Goal: Task Accomplishment & Management: Use online tool/utility

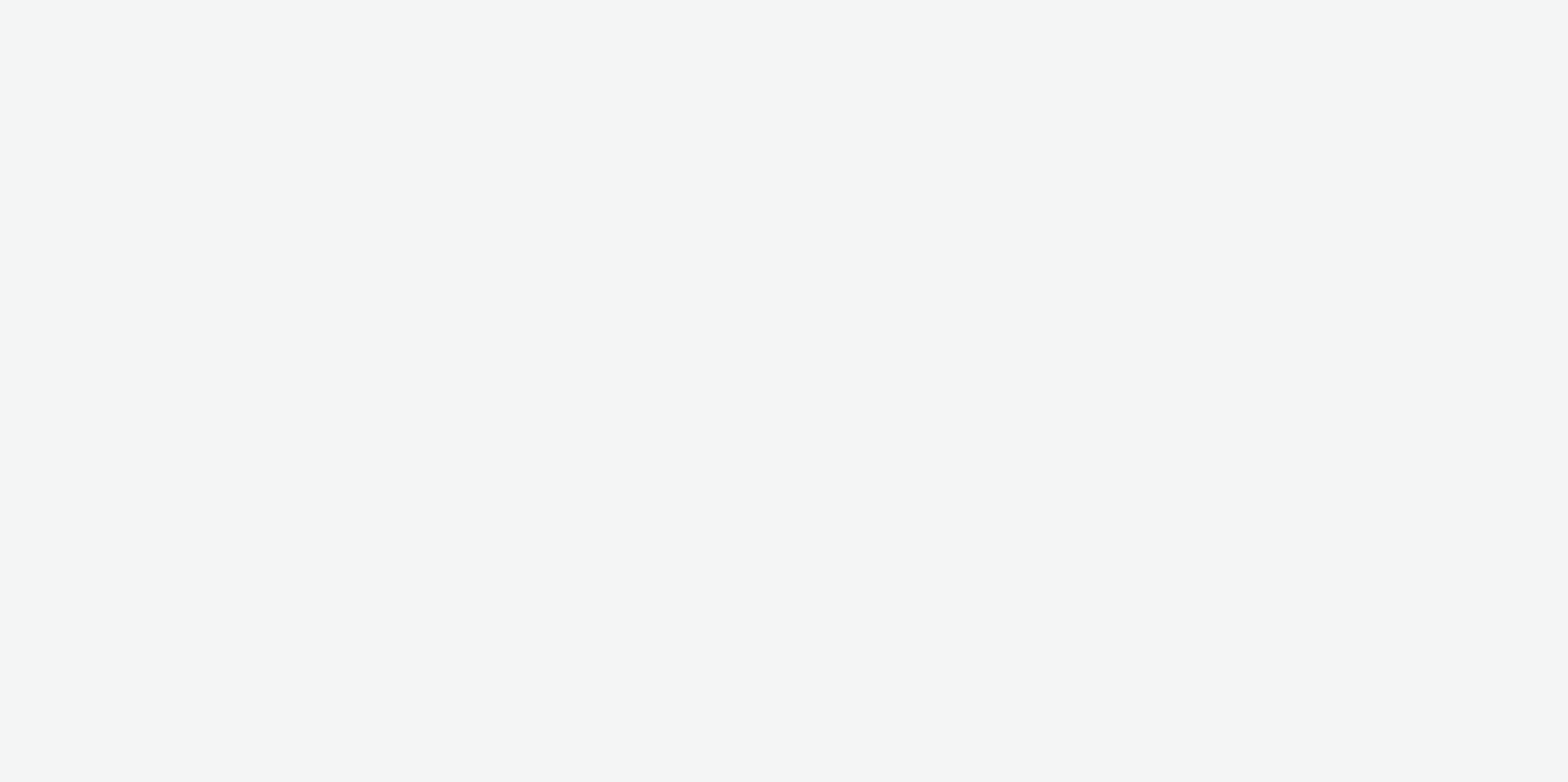
select select "24a55a22-8aa5-41c4-a59c-f152ca3b36a1"
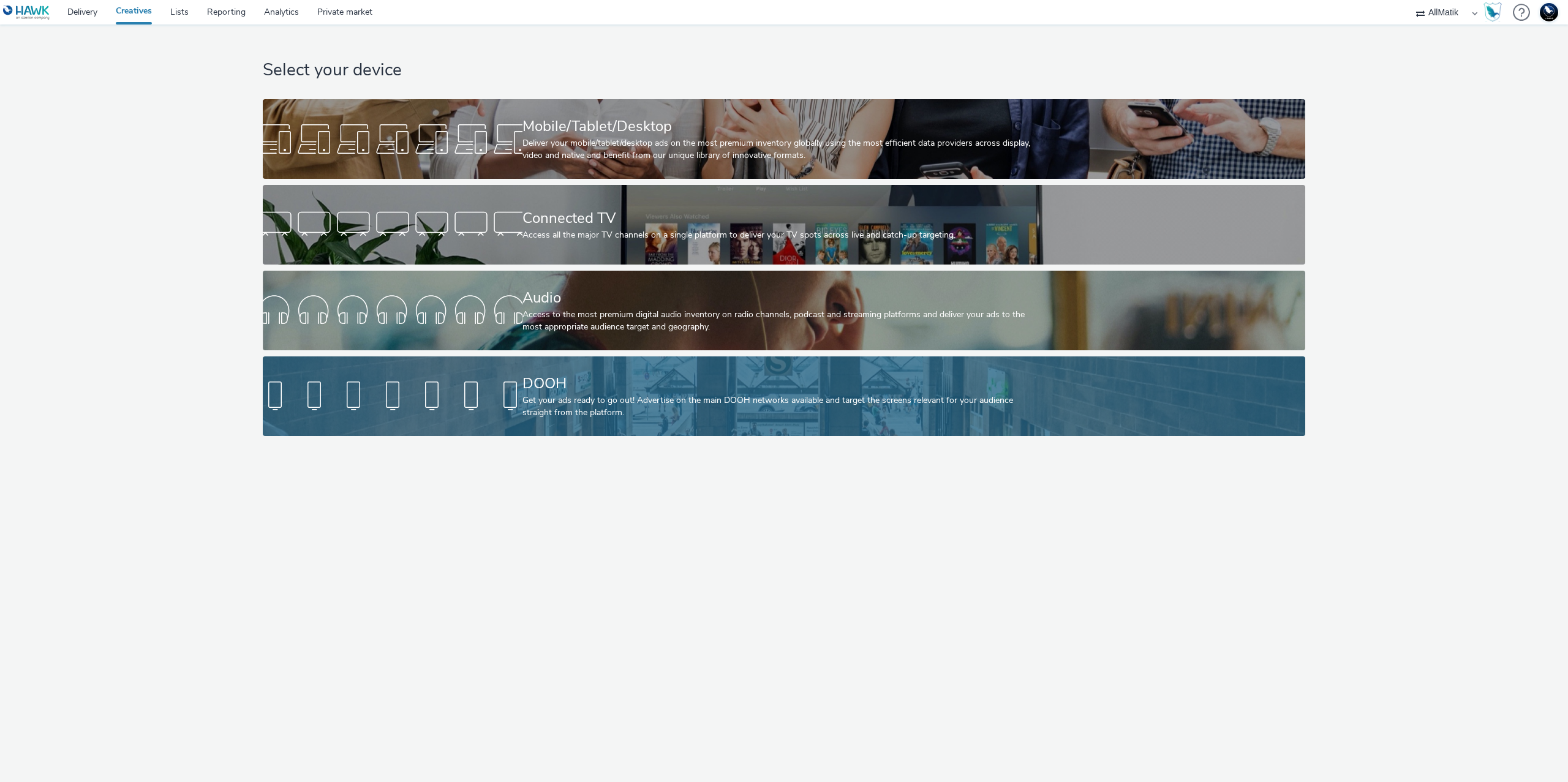
click at [640, 369] on div "DOOH Get your ads ready to go out! Advertise on the main DOOH networks availabl…" at bounding box center [781, 395] width 519 height 79
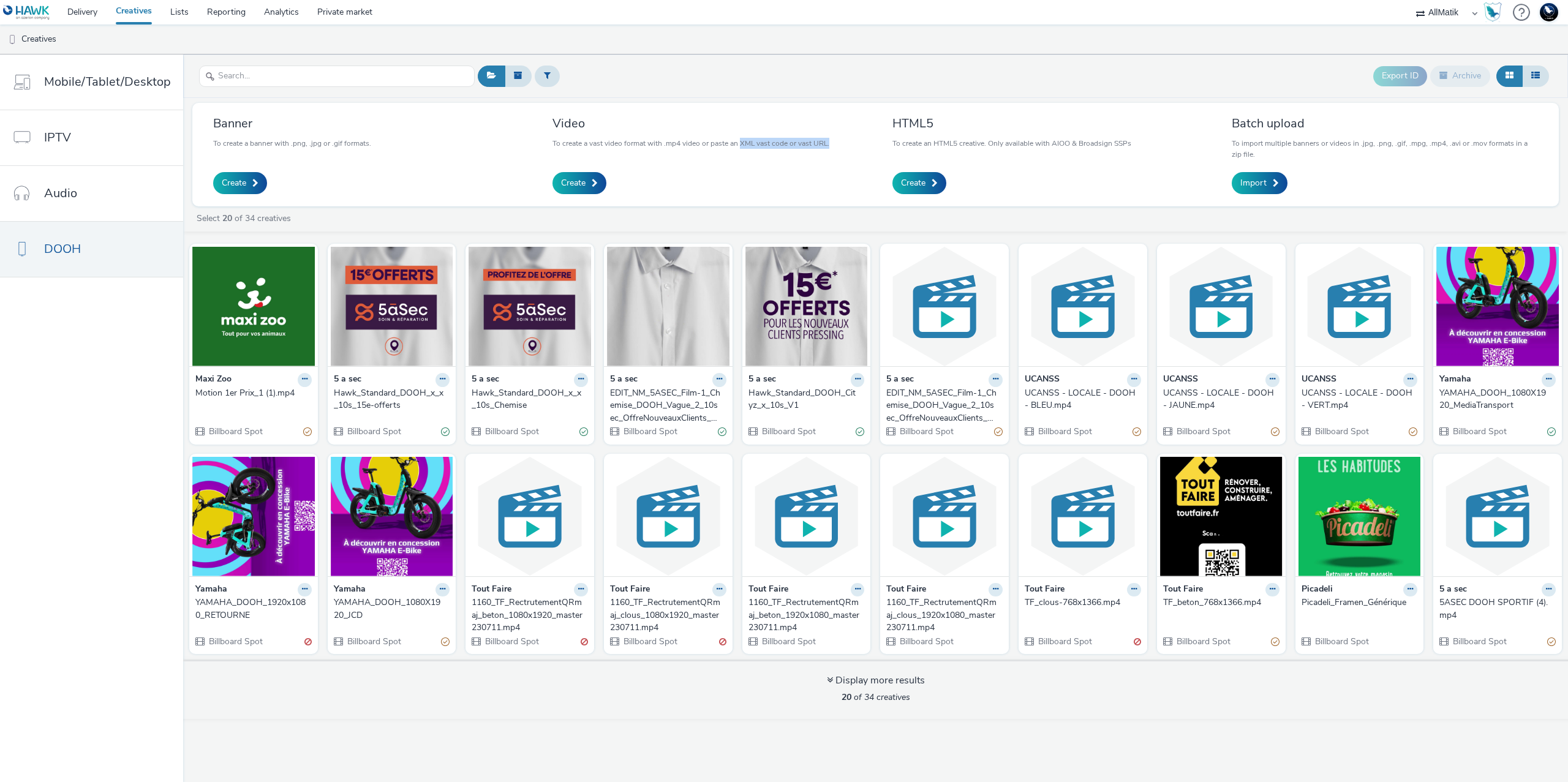
drag, startPoint x: 836, startPoint y: 145, endPoint x: 741, endPoint y: 145, distance: 95.0
click at [741, 145] on div "Video To create a vast video format with .mp4 video or paste an XML vast code o…" at bounding box center [705, 154] width 324 height 85
click at [673, 188] on div "Create" at bounding box center [689, 183] width 274 height 22
click at [588, 187] on link "Create" at bounding box center [580, 183] width 54 height 22
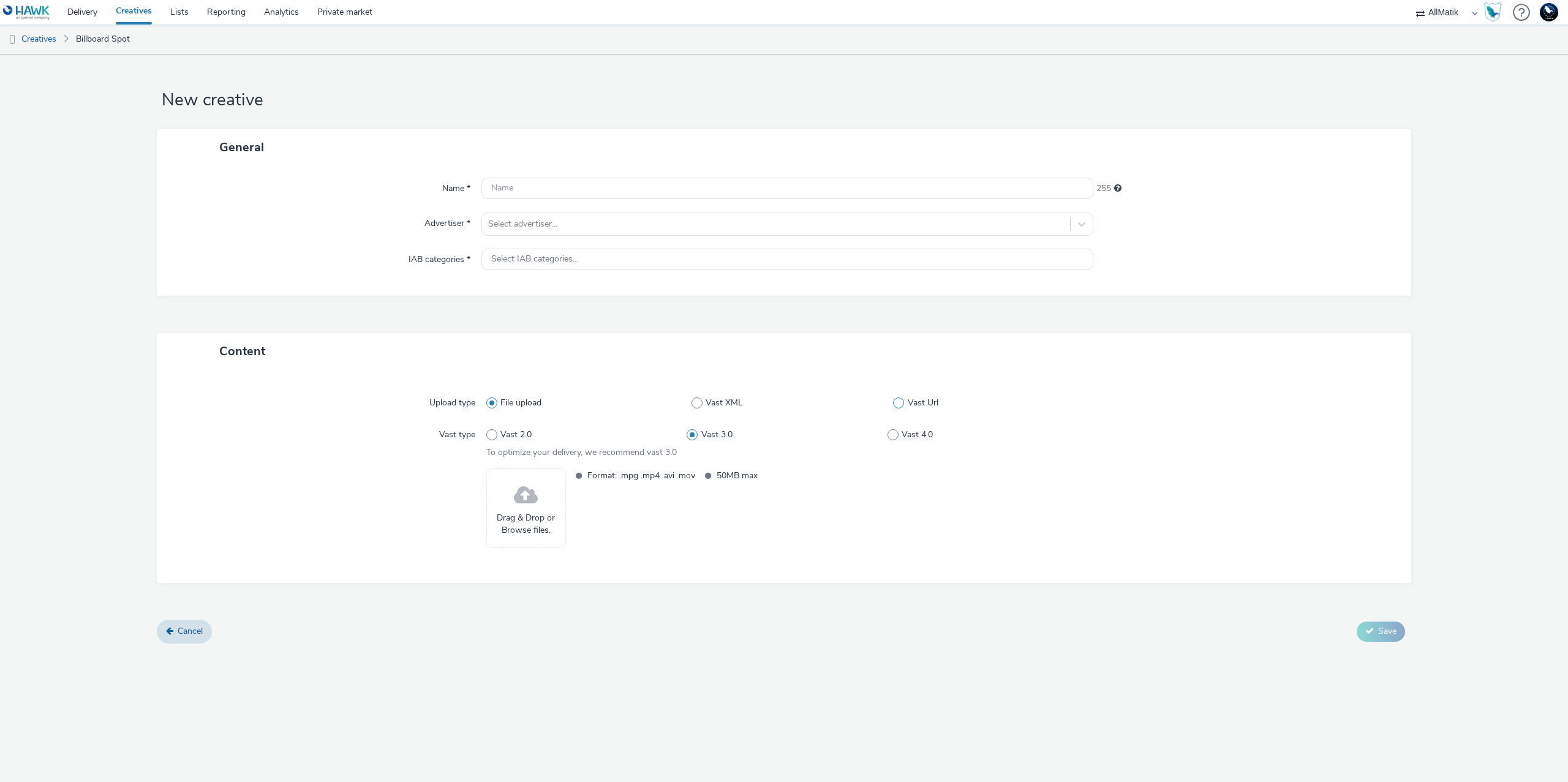
click at [904, 404] on span at bounding box center [898, 403] width 11 height 11
click at [901, 404] on input "Vast Url" at bounding box center [896, 402] width 8 height 8
radio input "false"
radio input "true"
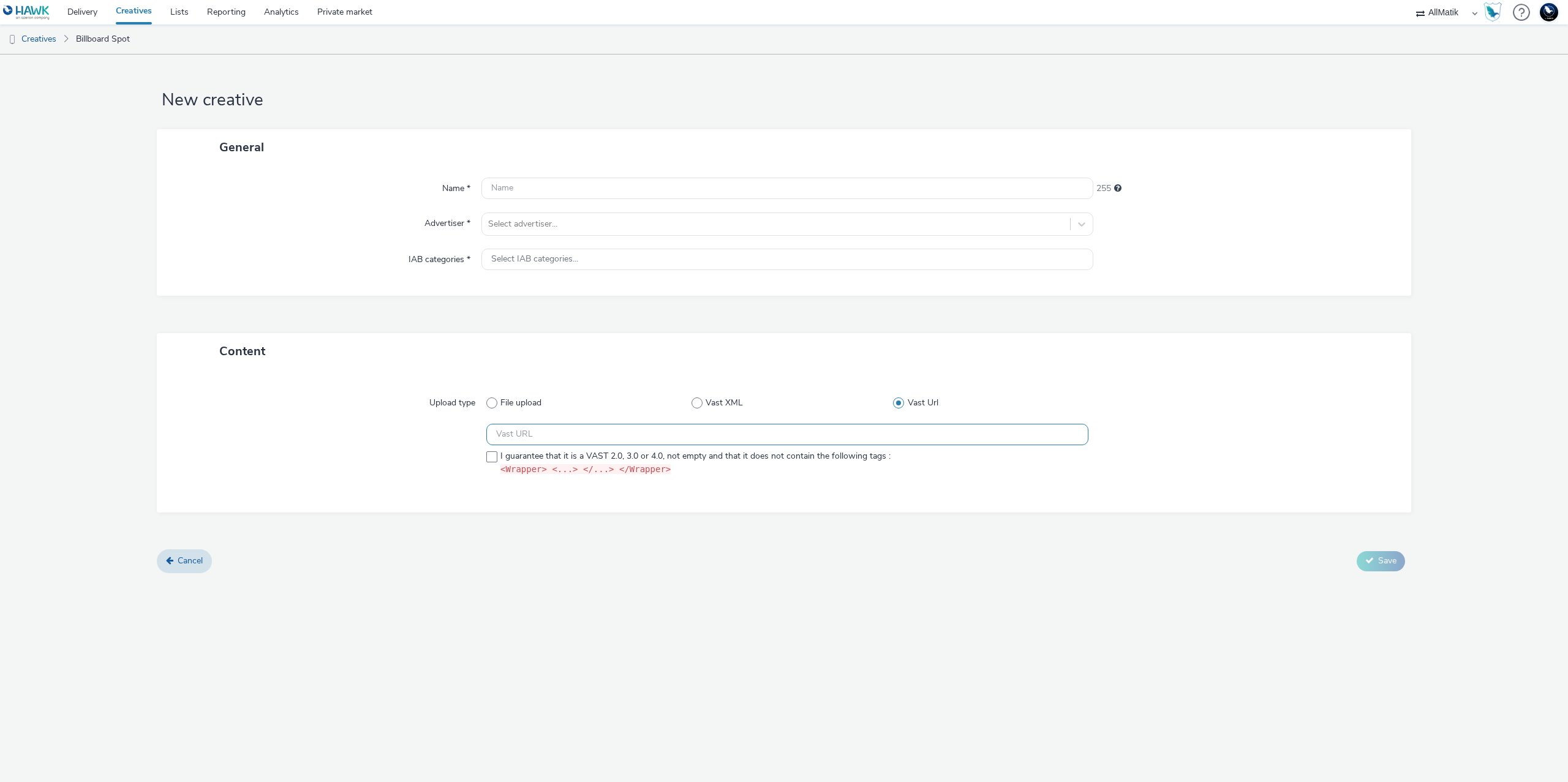
click at [842, 437] on input "text" at bounding box center [787, 434] width 602 height 22
